Goal: Navigation & Orientation: Find specific page/section

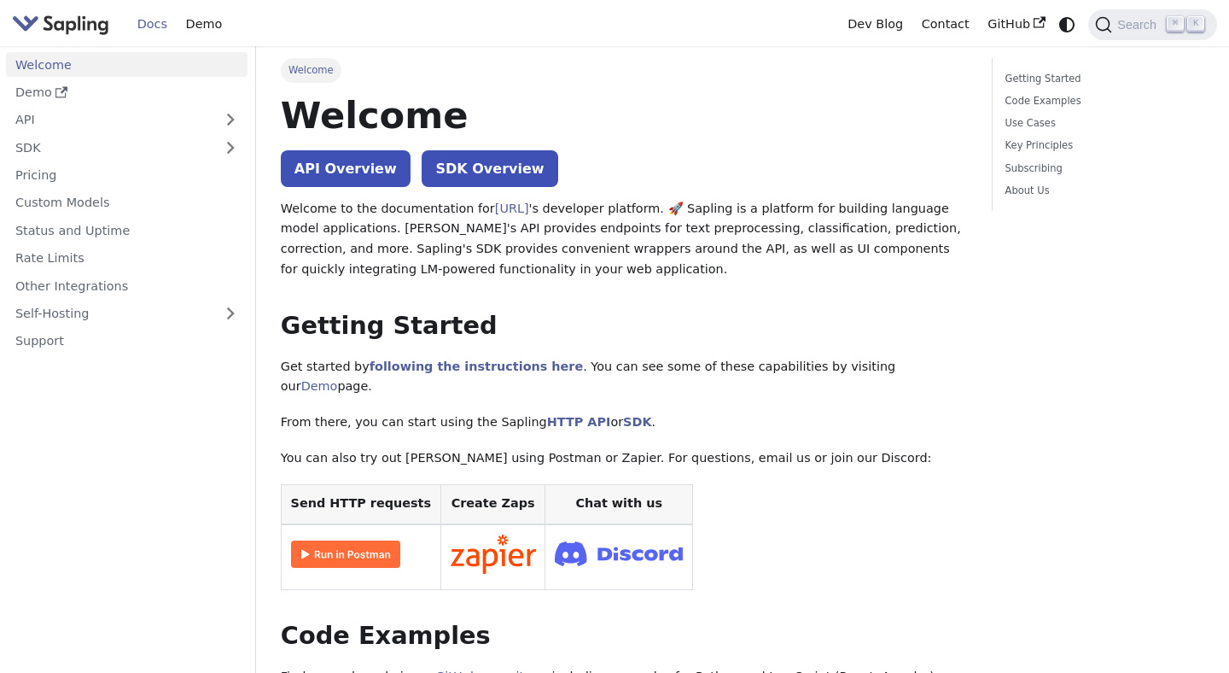
click at [81, 22] on img "Main" at bounding box center [60, 24] width 97 height 25
click at [186, 22] on link "Demo" at bounding box center [204, 24] width 55 height 26
